Goal: Download file/media

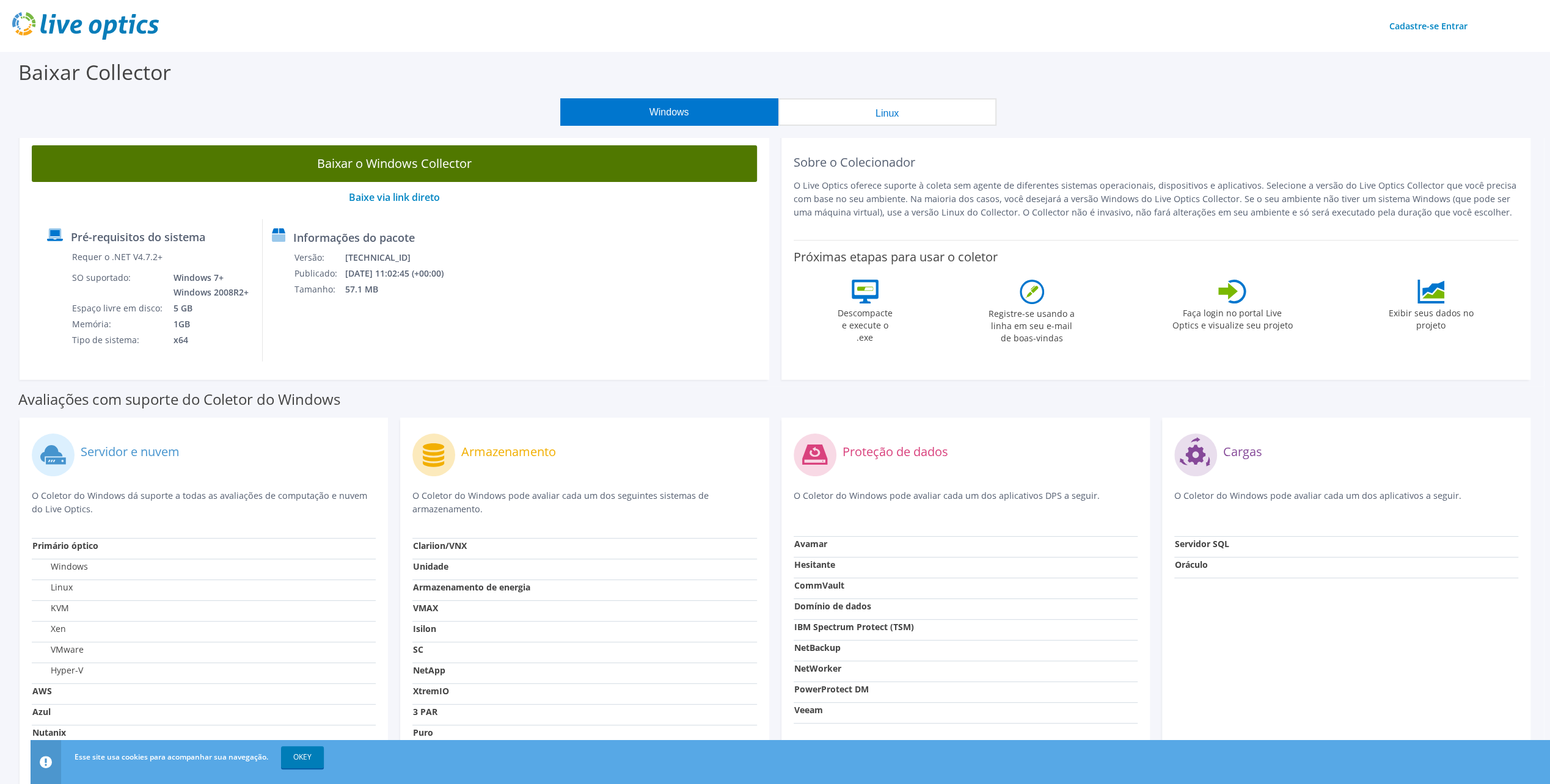
click at [508, 169] on link "Baixar o Windows Collector" at bounding box center [394, 163] width 725 height 37
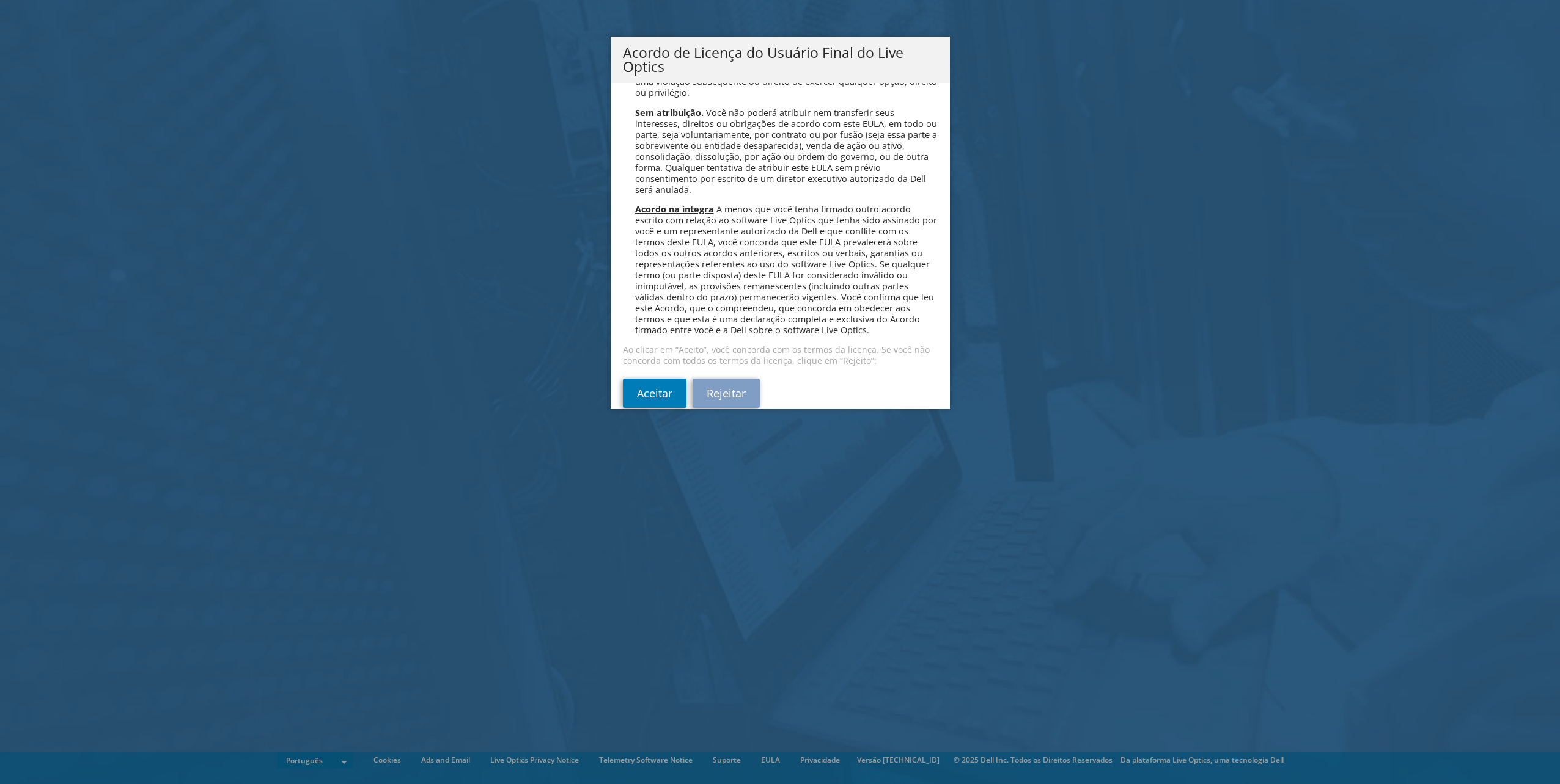
scroll to position [4883, 0]
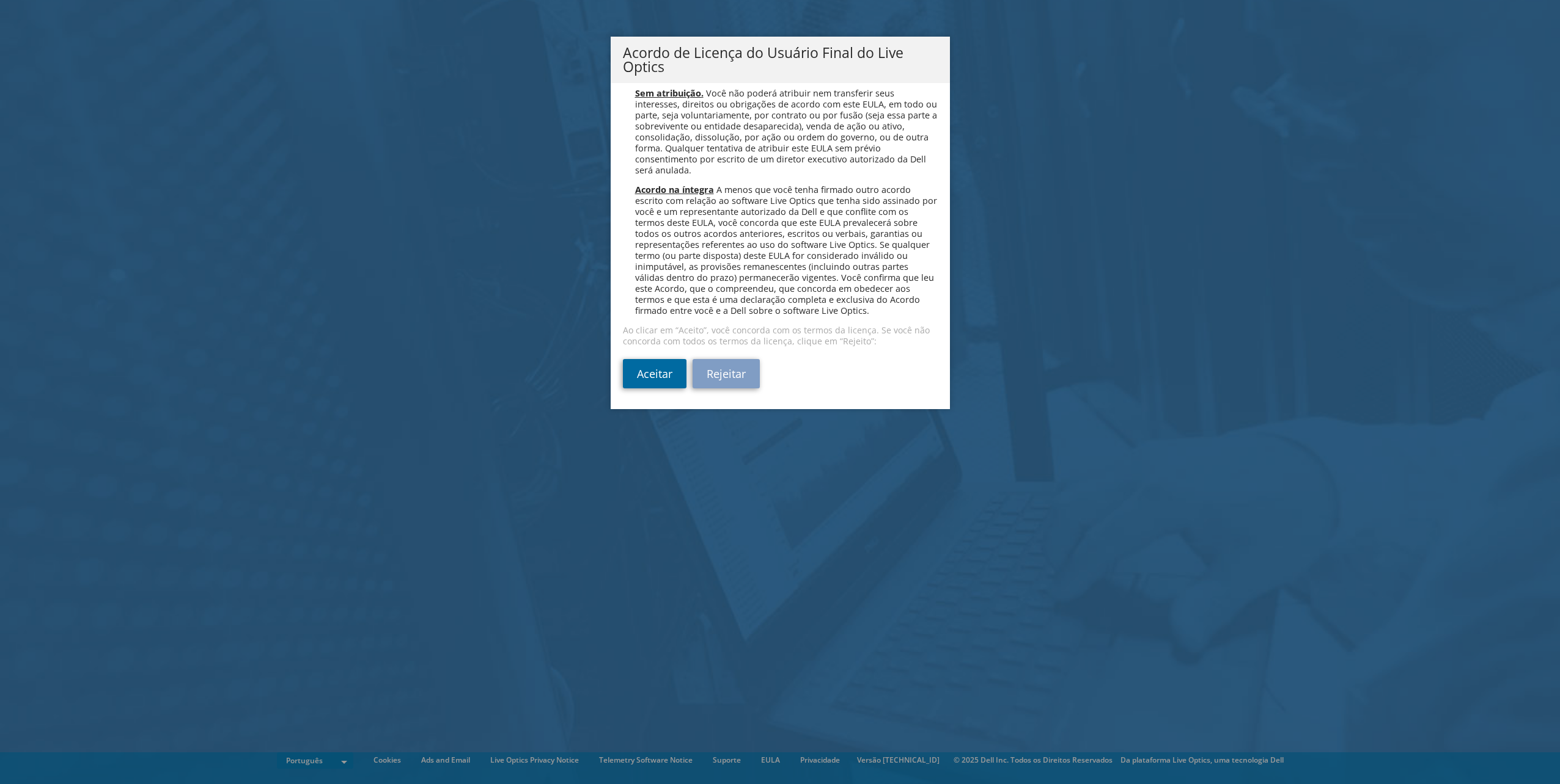
click at [645, 374] on link "Aceitar" at bounding box center [654, 373] width 64 height 29
